Goal: Task Accomplishment & Management: Use online tool/utility

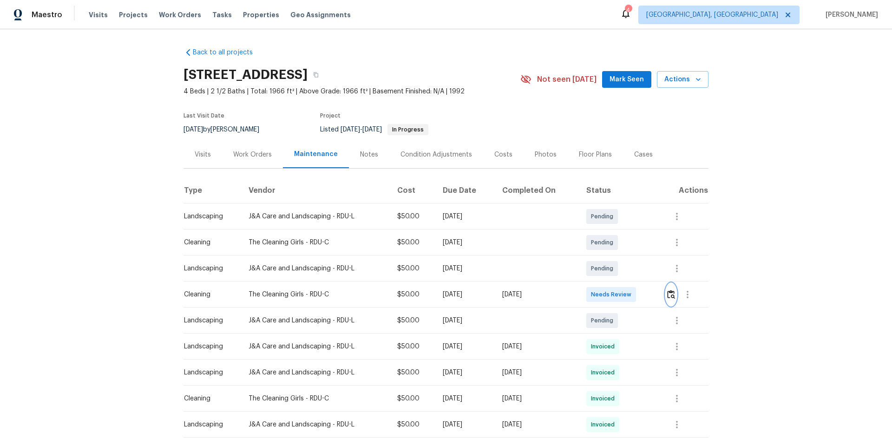
click at [668, 302] on button "button" at bounding box center [671, 294] width 11 height 22
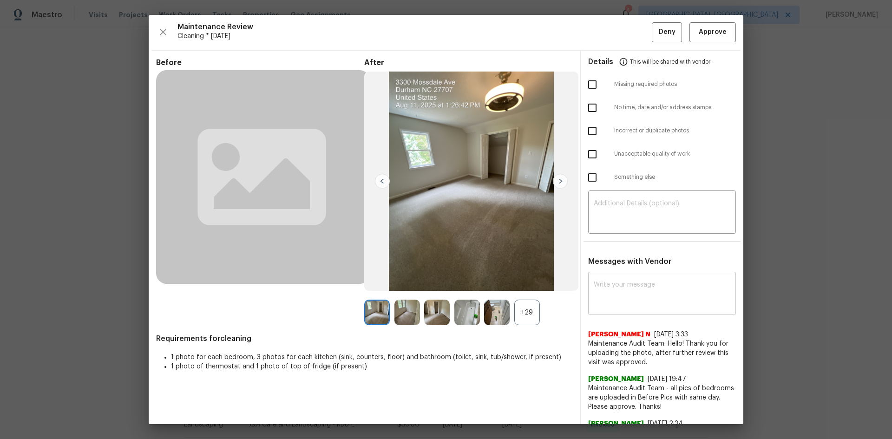
click at [609, 309] on div "x ​" at bounding box center [662, 294] width 148 height 41
click at [614, 286] on textarea at bounding box center [662, 295] width 137 height 26
paste textarea "Maintenance Audit Team: Hello! Unfortunately, this cleaning visit completed on …"
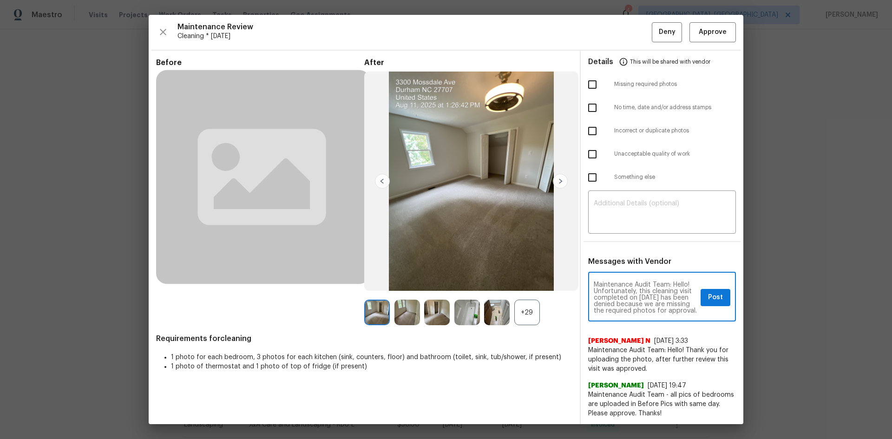
scroll to position [19, 0]
type textarea "Maintenance Audit Team: Hello! Unfortunately, this cleaning visit completed on …"
click at [525, 302] on div "+29" at bounding box center [527, 313] width 26 height 26
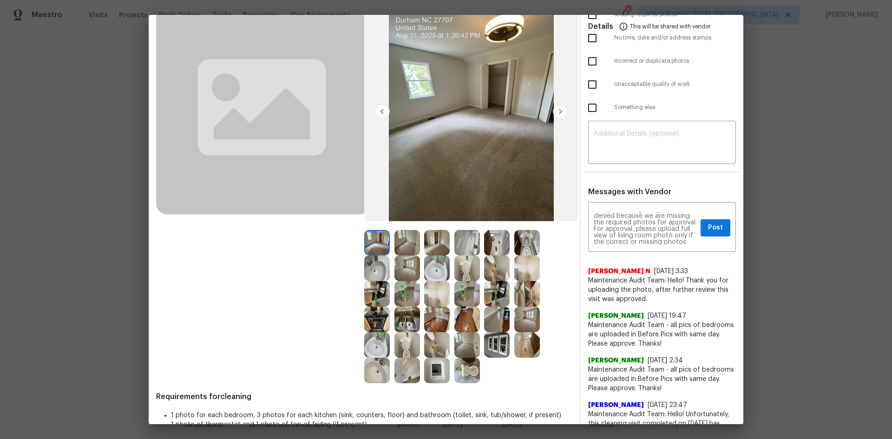
scroll to position [232, 0]
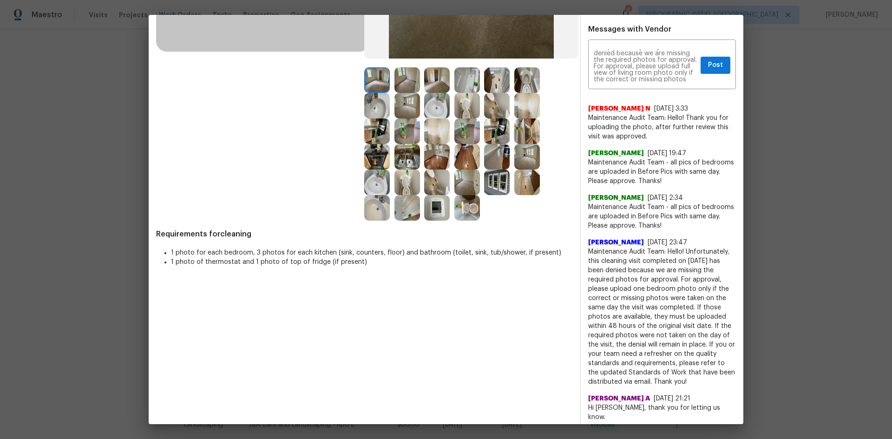
click at [433, 216] on img at bounding box center [437, 208] width 26 height 26
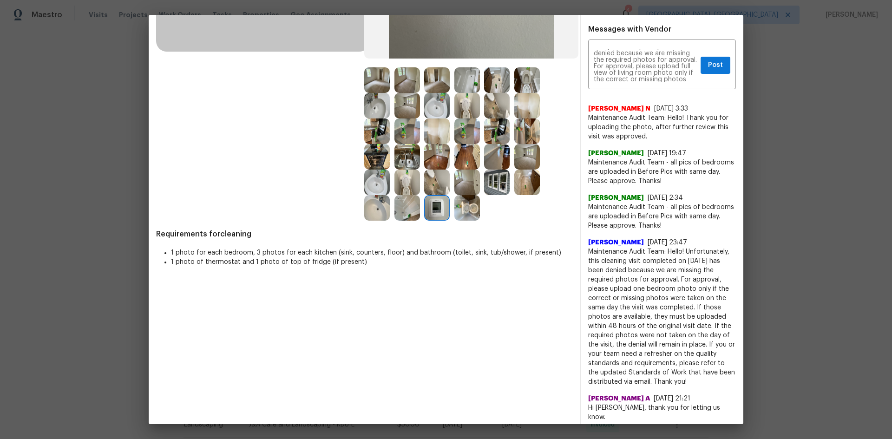
click at [436, 203] on img at bounding box center [437, 208] width 26 height 26
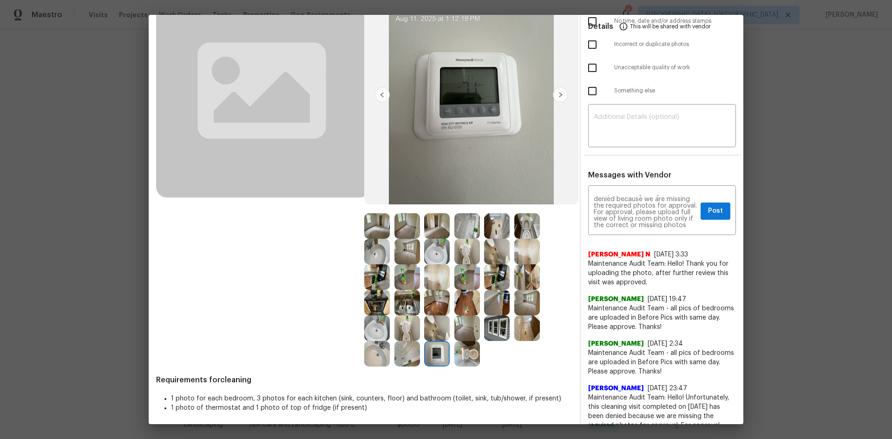
scroll to position [93, 0]
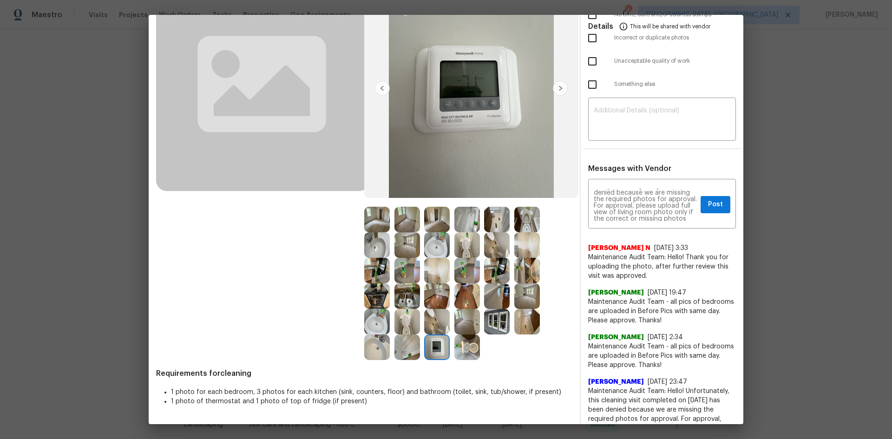
click at [434, 355] on img at bounding box center [437, 348] width 26 height 26
click at [435, 349] on img at bounding box center [437, 348] width 26 height 26
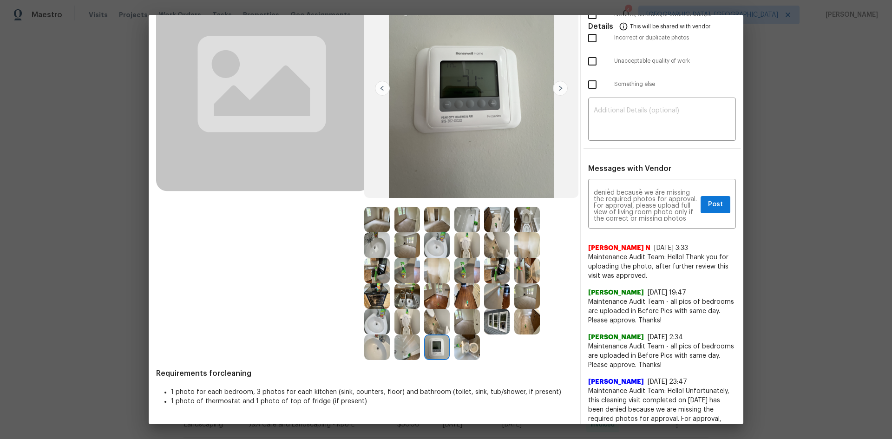
click at [435, 349] on img at bounding box center [437, 348] width 26 height 26
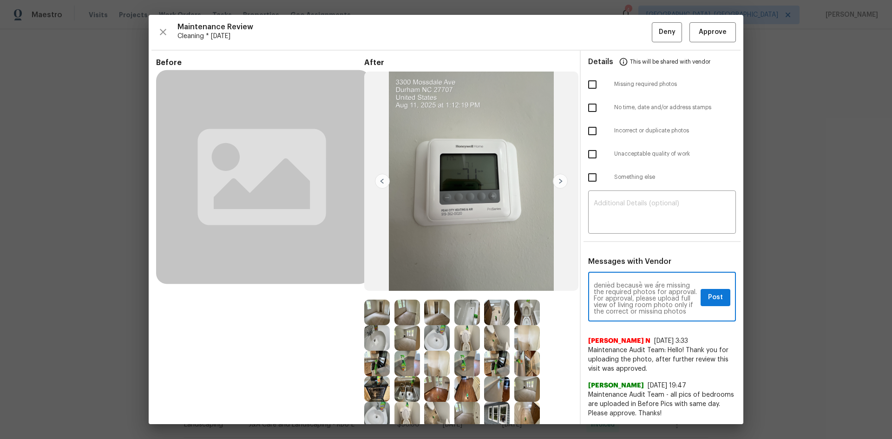
scroll to position [0, 0]
click at [708, 295] on span "Post" at bounding box center [715, 298] width 15 height 12
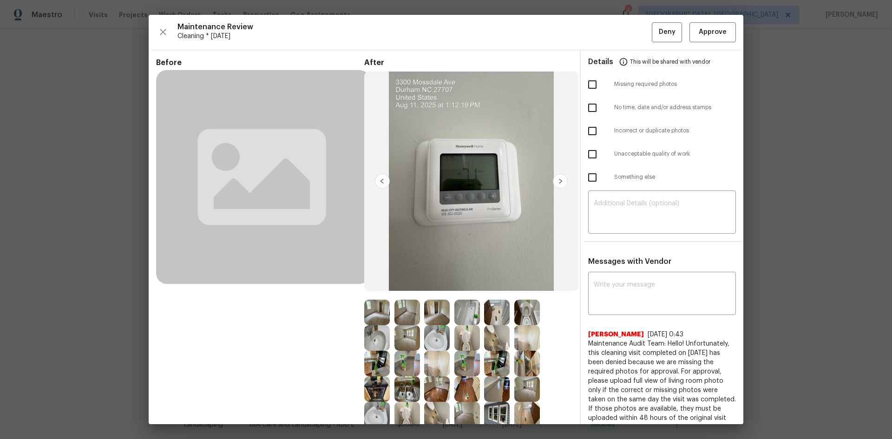
click at [583, 83] on input "checkbox" at bounding box center [593, 85] width 20 height 20
checkbox input "true"
click at [659, 34] on span "Deny" at bounding box center [667, 32] width 17 height 12
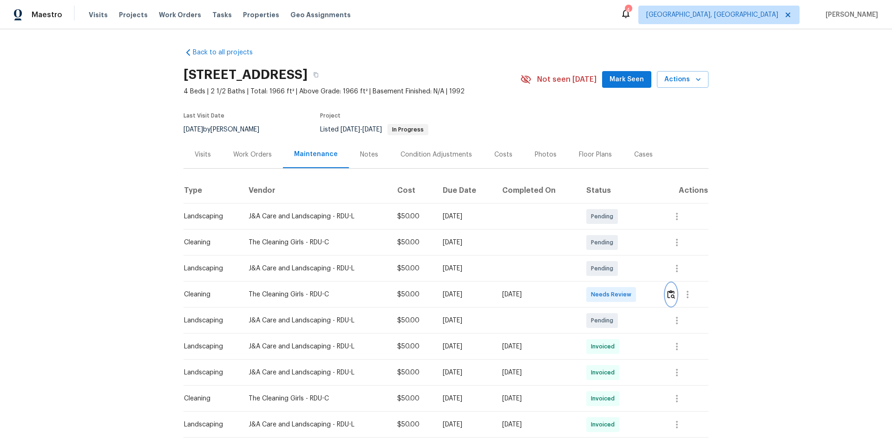
click at [671, 297] on img "button" at bounding box center [671, 294] width 8 height 9
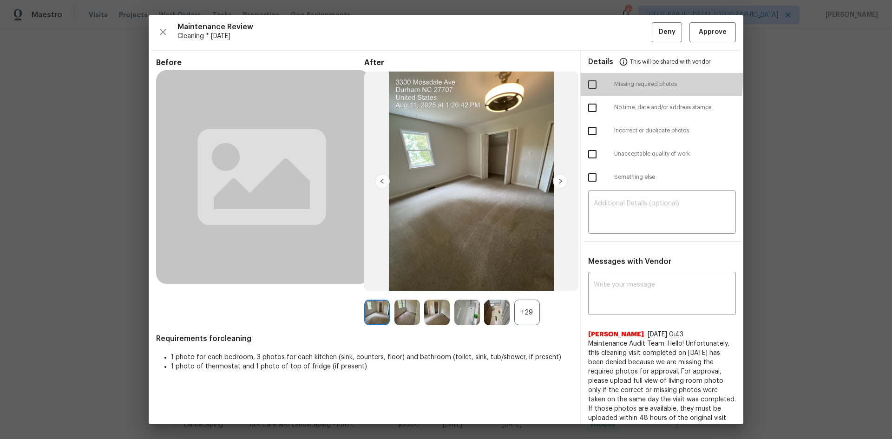
click at [587, 78] on input "checkbox" at bounding box center [593, 85] width 20 height 20
checkbox input "true"
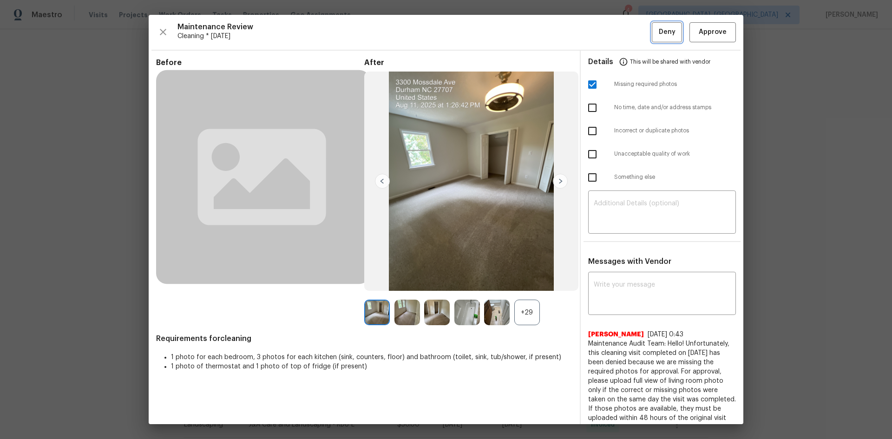
click at [659, 26] on span "Deny" at bounding box center [667, 32] width 17 height 12
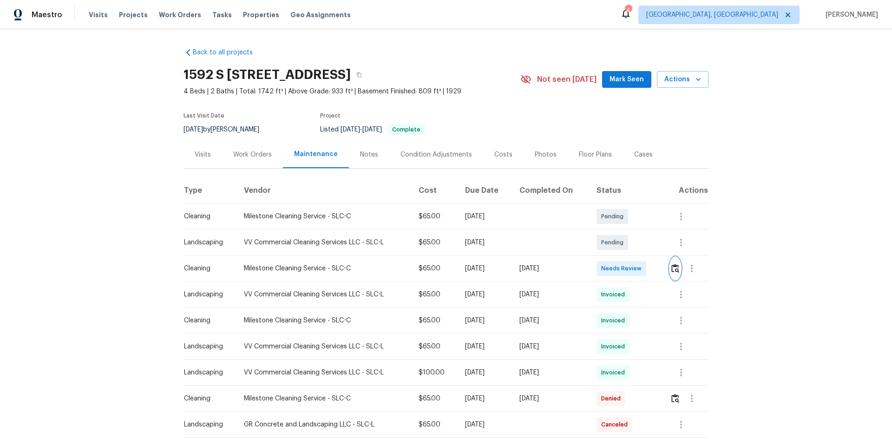
click at [634, 270] on img "button" at bounding box center [676, 268] width 8 height 9
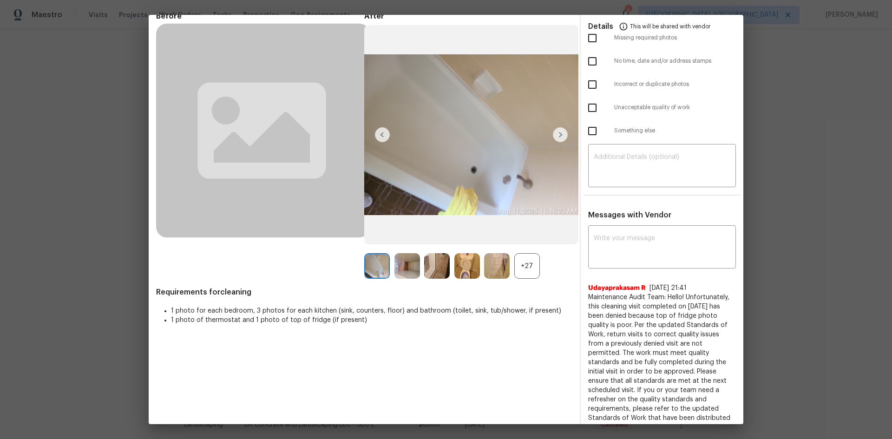
click at [531, 262] on div "+27" at bounding box center [527, 266] width 26 height 26
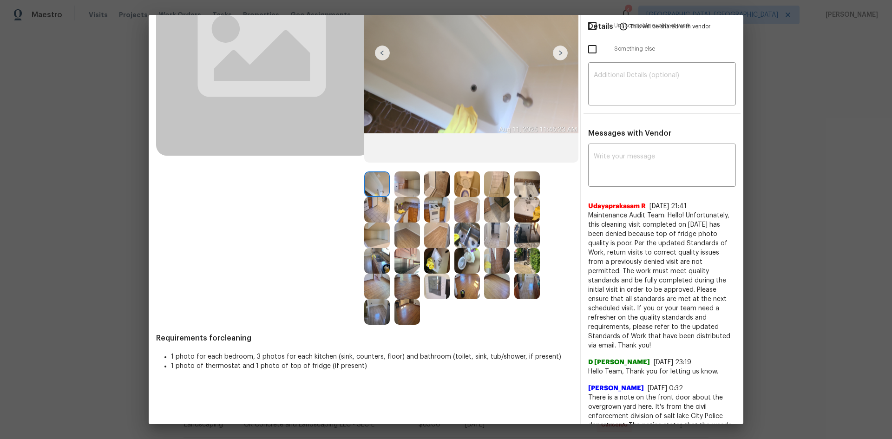
scroll to position [231, 0]
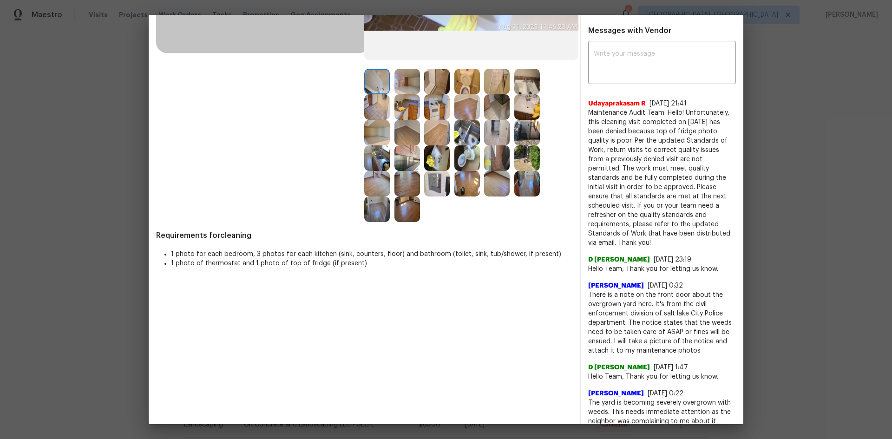
click at [435, 180] on img at bounding box center [437, 184] width 26 height 26
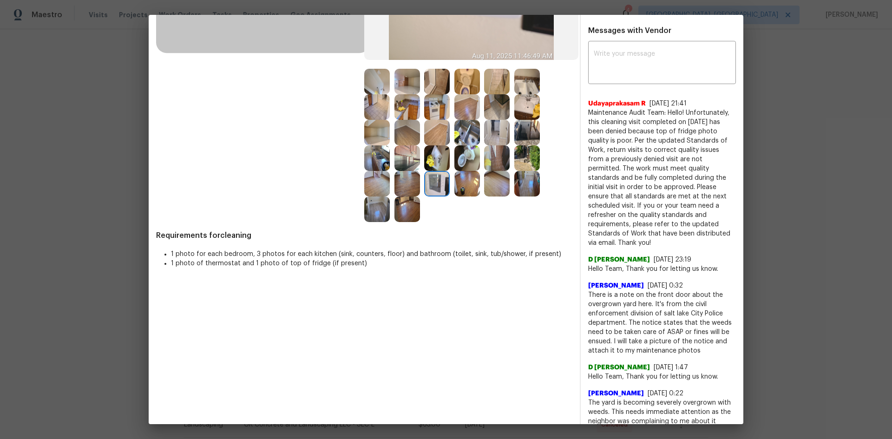
click at [435, 180] on img at bounding box center [437, 184] width 26 height 26
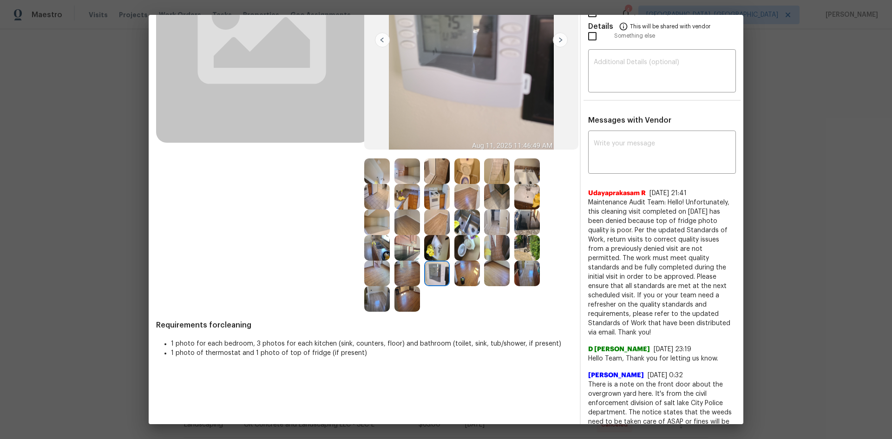
scroll to position [0, 0]
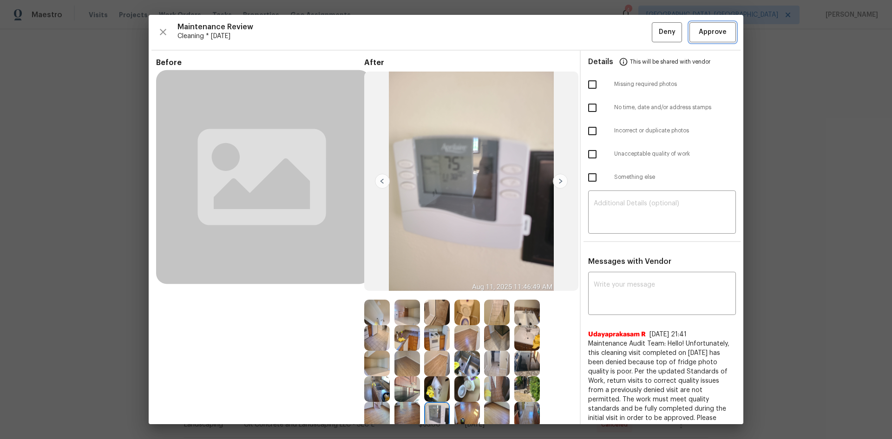
click at [634, 29] on span "Approve" at bounding box center [713, 32] width 28 height 12
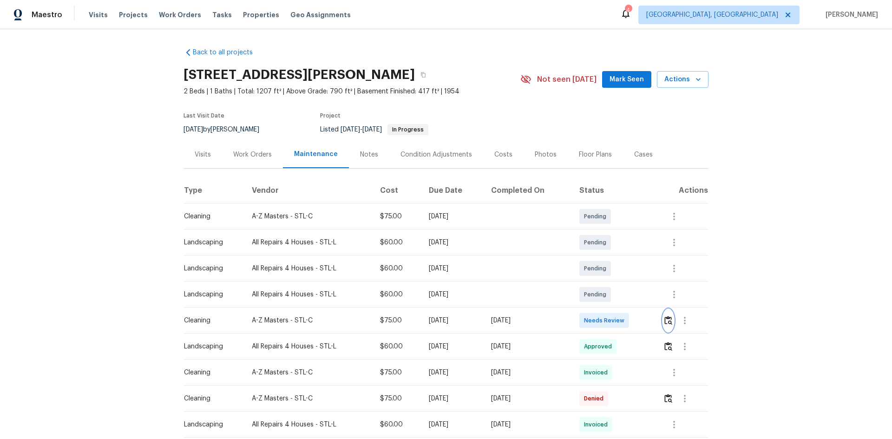
click at [668, 323] on img "button" at bounding box center [669, 320] width 8 height 9
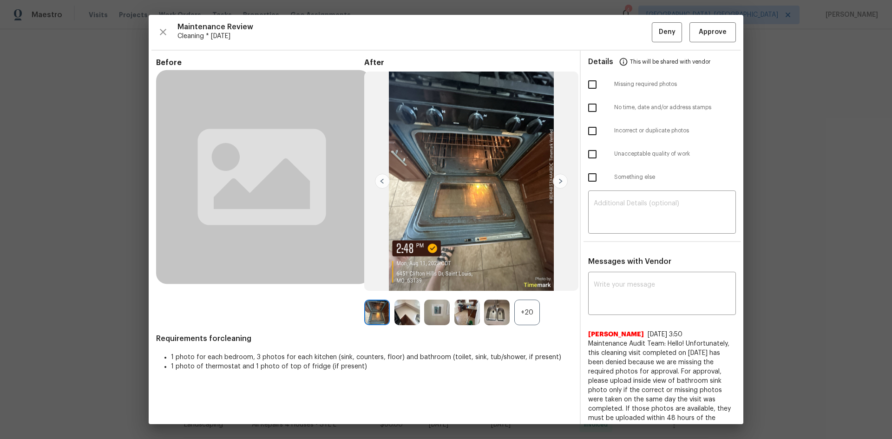
drag, startPoint x: 20, startPoint y: 185, endPoint x: 108, endPoint y: 93, distance: 127.2
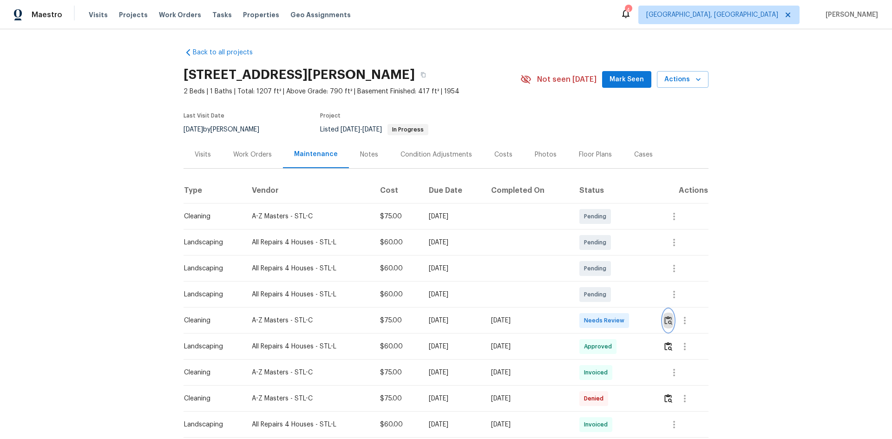
click at [665, 315] on button "button" at bounding box center [668, 321] width 11 height 22
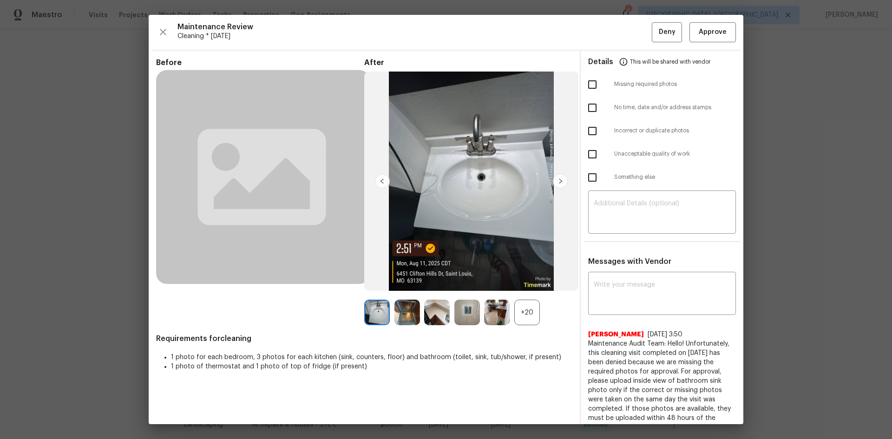
click at [520, 312] on div "+20" at bounding box center [527, 313] width 26 height 26
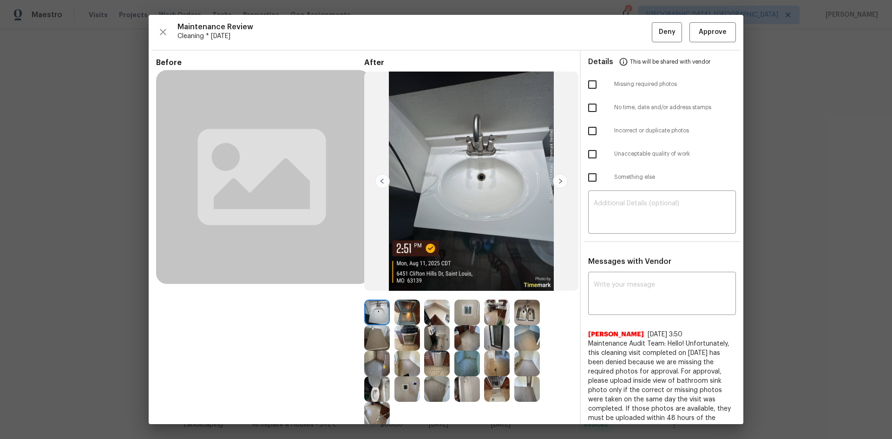
click at [467, 316] on img at bounding box center [468, 313] width 26 height 26
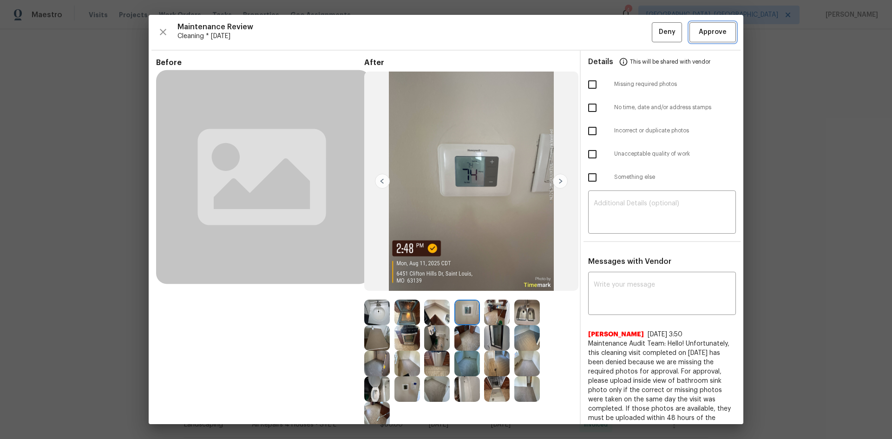
drag, startPoint x: 704, startPoint y: 29, endPoint x: 433, endPoint y: 3, distance: 272.1
click at [703, 29] on span "Approve" at bounding box center [713, 32] width 28 height 12
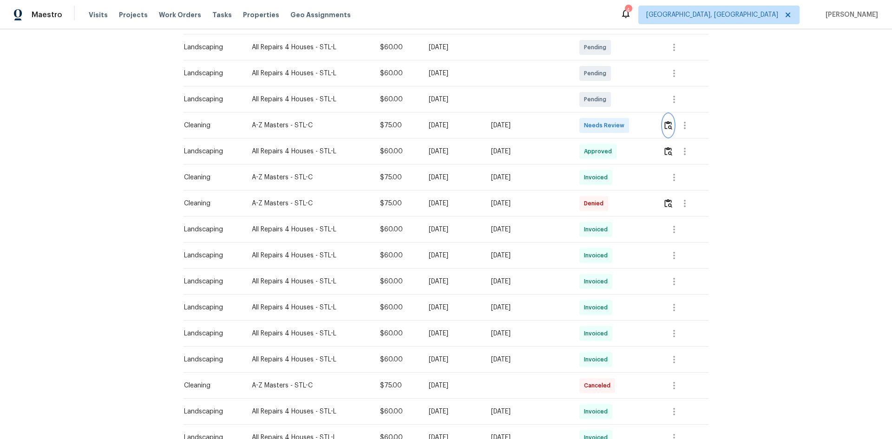
scroll to position [46, 0]
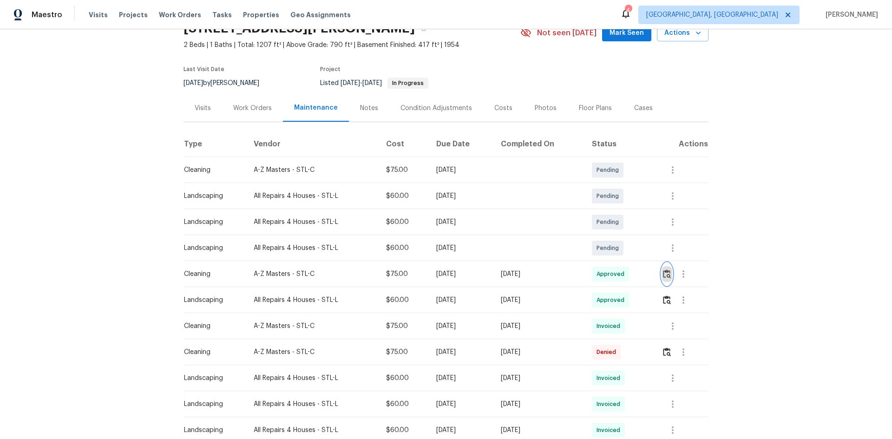
click at [665, 275] on img "button" at bounding box center [667, 274] width 8 height 9
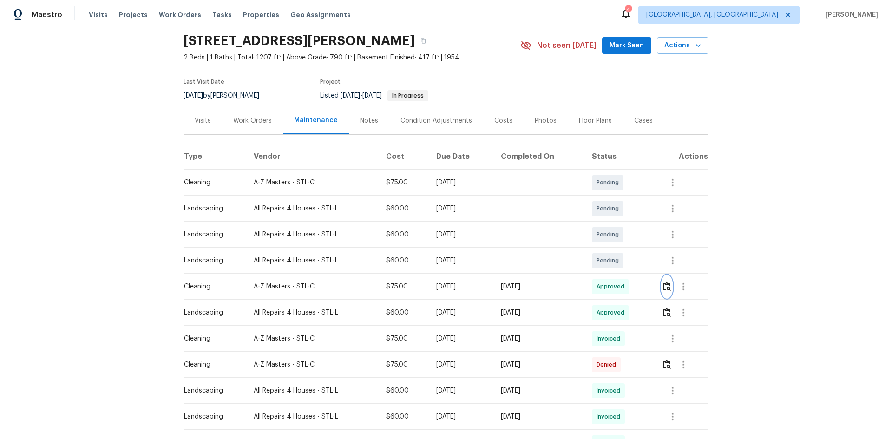
scroll to position [0, 0]
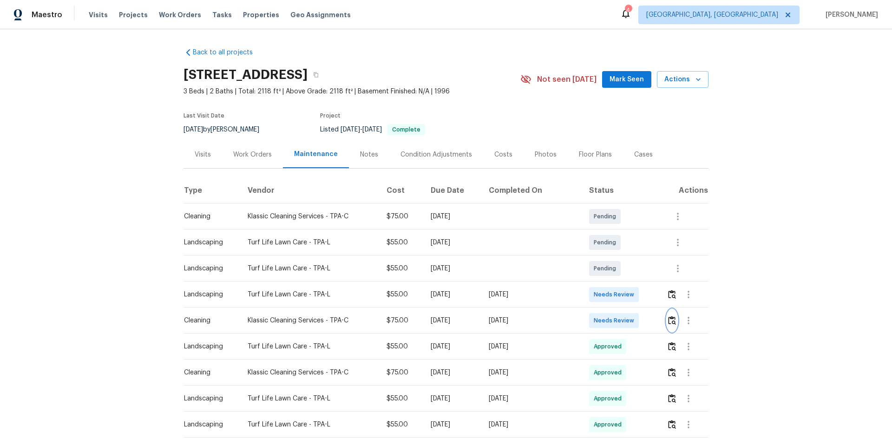
click at [668, 321] on img "button" at bounding box center [672, 320] width 8 height 9
click at [670, 320] on img "button" at bounding box center [672, 320] width 8 height 9
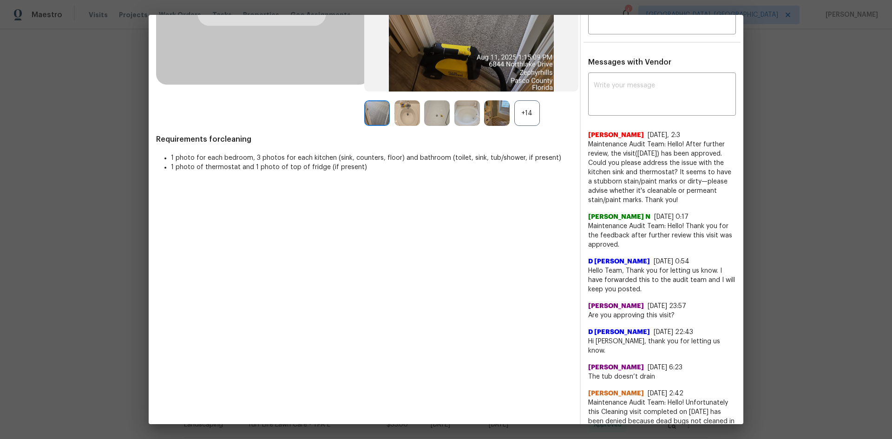
scroll to position [46, 0]
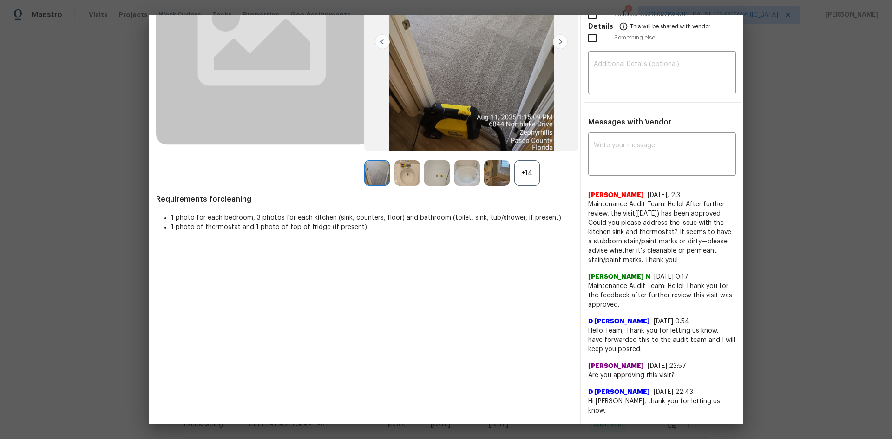
click at [524, 176] on div "+14" at bounding box center [527, 173] width 26 height 26
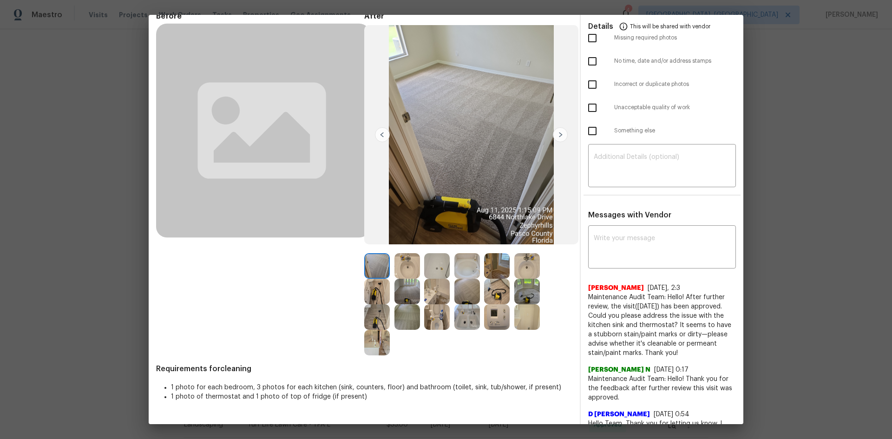
click at [496, 321] on img at bounding box center [497, 317] width 26 height 26
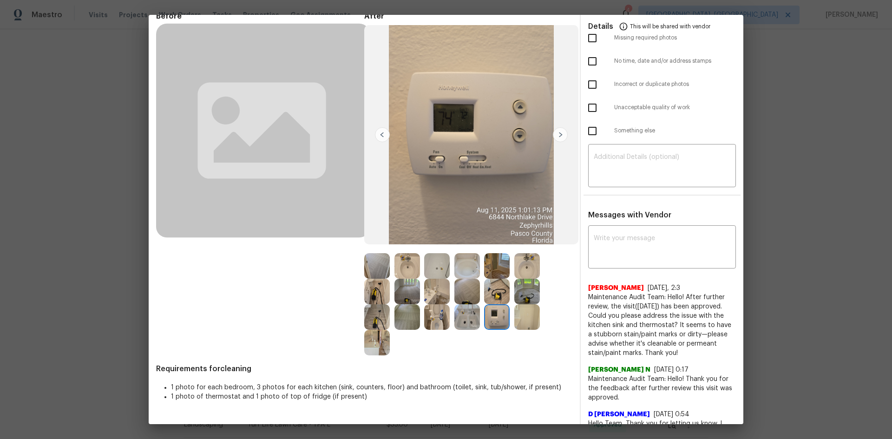
click at [496, 321] on img at bounding box center [497, 317] width 26 height 26
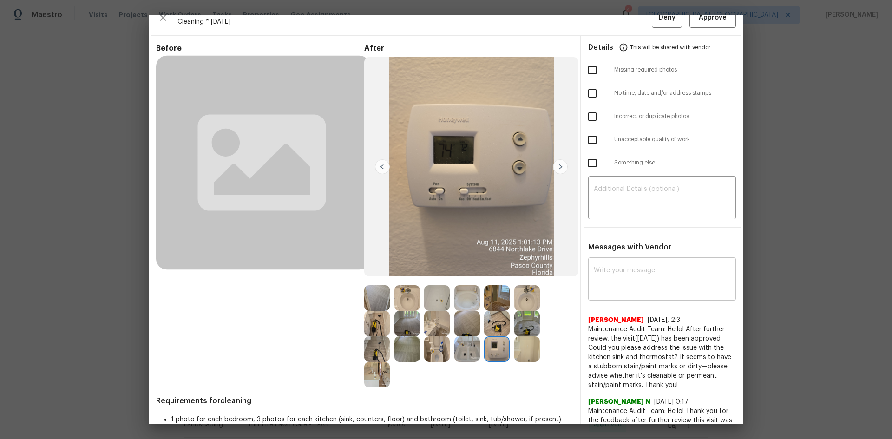
scroll to position [0, 0]
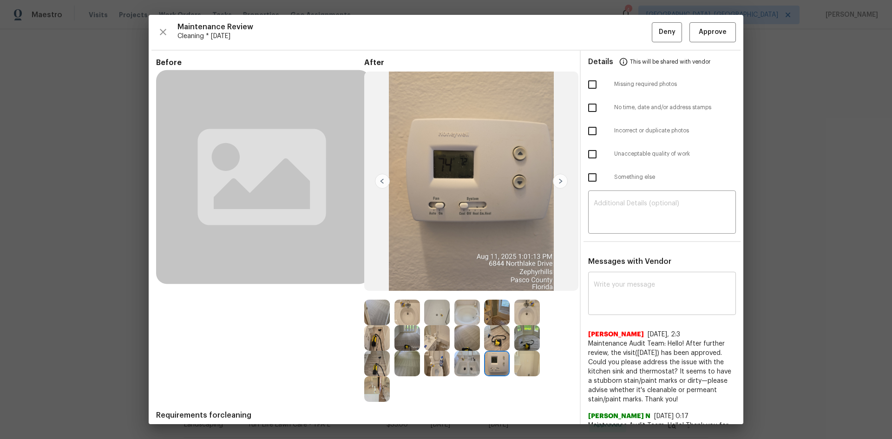
click at [616, 300] on textarea at bounding box center [662, 295] width 137 height 26
paste textarea "Maintenance Audit Team: Hello! Unfortunately, this cleaning visit completed on …"
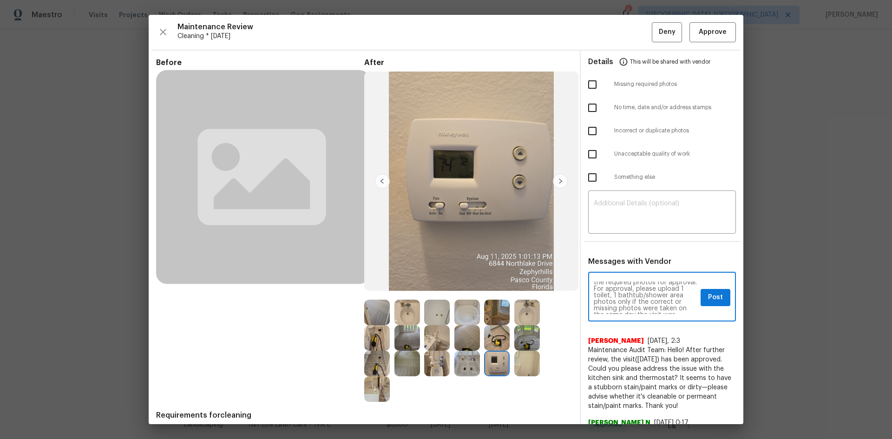
scroll to position [37, 0]
click at [608, 294] on textarea "Maintenance Audit Team: Hello! Unfortunately, this cleaning visit completed on …" at bounding box center [645, 298] width 103 height 33
type textarea "Maintenance Audit Team: Hello! Unfortunately, this cleaning visit completed on …"
drag, startPoint x: 579, startPoint y: 203, endPoint x: 586, endPoint y: 205, distance: 6.9
click at [584, 204] on div "​" at bounding box center [662, 213] width 163 height 41
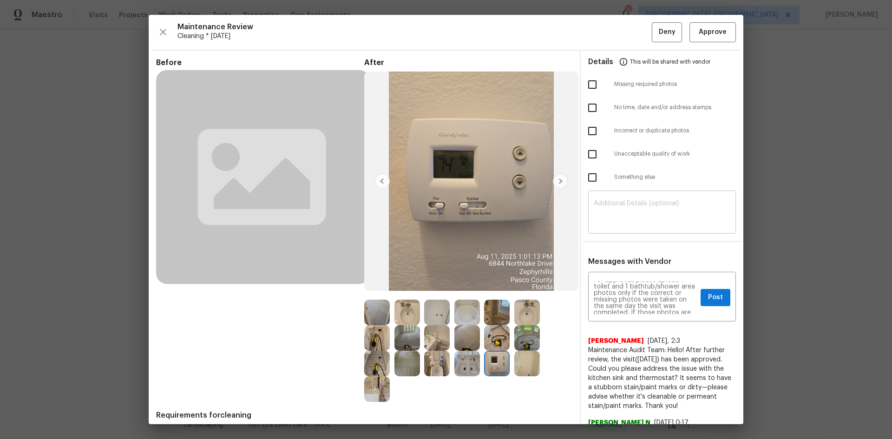
click at [600, 211] on textarea at bounding box center [662, 213] width 137 height 26
paste textarea "Maintenance Audit Team: Hello! Unfortunately, this cleaning visit completed on …"
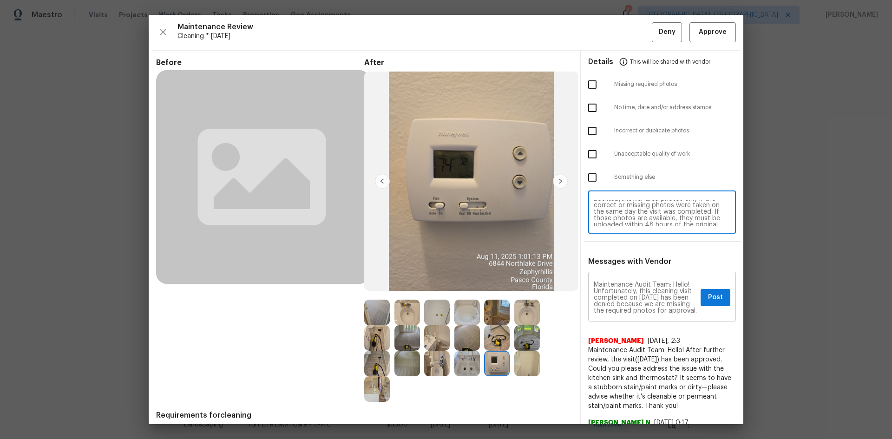
type textarea "Maintenance Audit Team: Hello! Unfortunately, this cleaning visit completed on …"
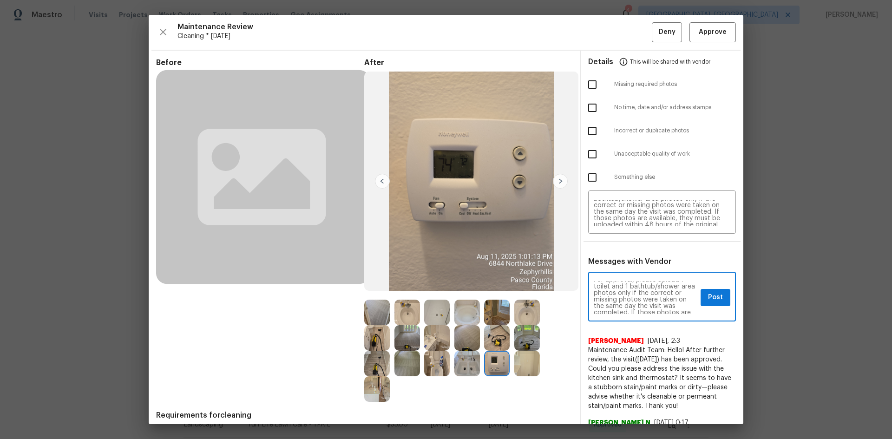
click at [690, 313] on div "Maintenance Audit Team: Hello! Unfortunately, this cleaning visit completed on …" at bounding box center [662, 297] width 148 height 47
click at [689, 314] on textarea "Maintenance Audit Team: Hello! Unfortunately, this cleaning visit completed on …" at bounding box center [645, 298] width 103 height 33
click at [716, 299] on button "Post" at bounding box center [716, 297] width 30 height 17
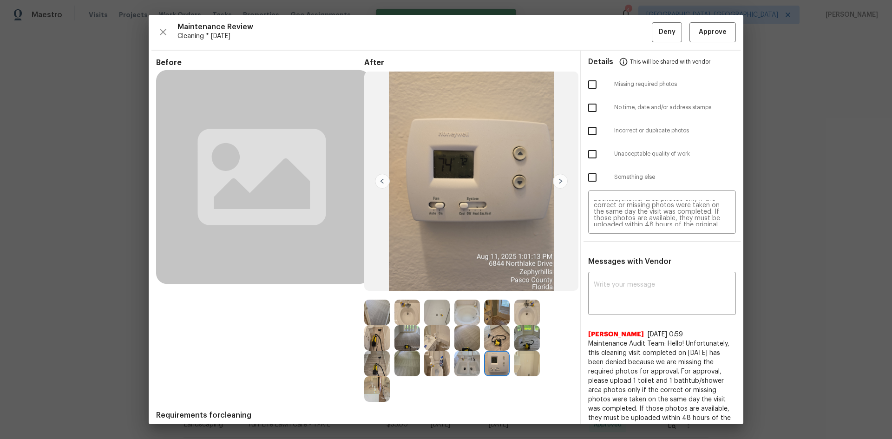
click at [588, 84] on input "checkbox" at bounding box center [593, 85] width 20 height 20
checkbox input "true"
click at [652, 29] on button "Deny" at bounding box center [667, 32] width 30 height 20
